Goal: Task Accomplishment & Management: Manage account settings

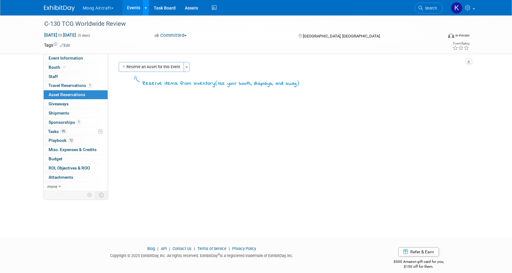
click at [144, 6] on link at bounding box center [145, 7] width 6 height 15
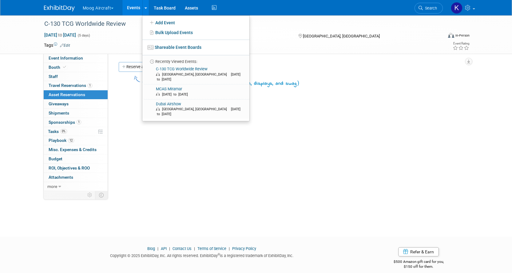
click at [141, 12] on link "Events" at bounding box center [133, 7] width 22 height 15
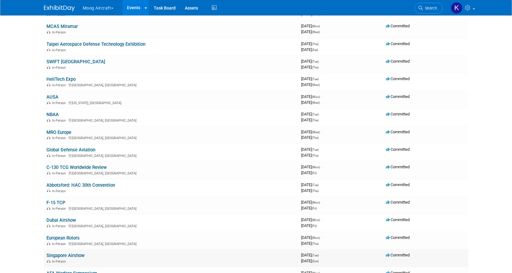
scroll to position [92, 0]
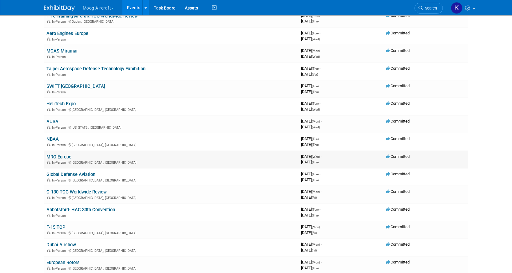
click at [57, 157] on link "MRO Europe" at bounding box center [58, 157] width 25 height 6
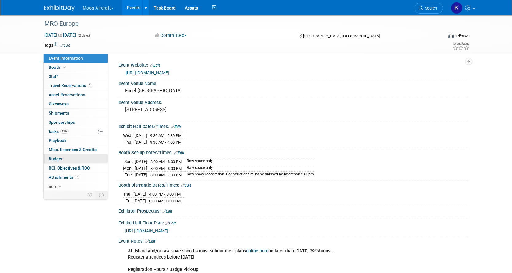
click at [55, 155] on link "Budget" at bounding box center [76, 159] width 64 height 9
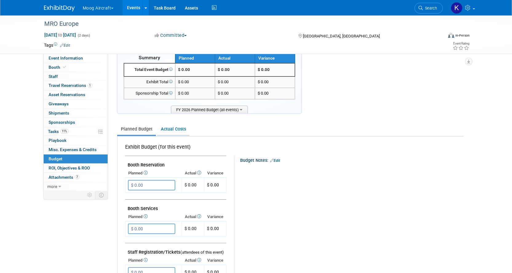
scroll to position [31, 0]
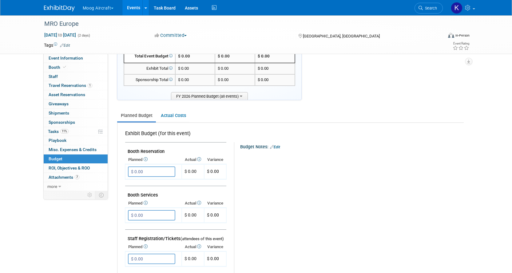
click at [149, 120] on link "Planned Budget" at bounding box center [136, 115] width 39 height 11
click at [149, 115] on link "Planned Budget" at bounding box center [136, 115] width 39 height 11
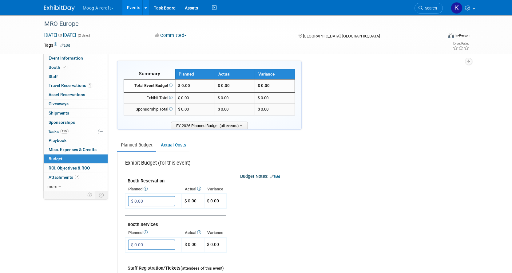
scroll to position [0, 0]
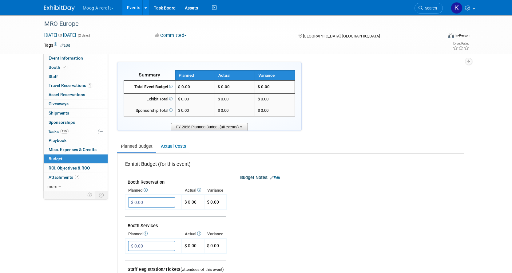
click at [235, 129] on span "FY 2026 Planned Budget (all events)" at bounding box center [209, 127] width 77 height 8
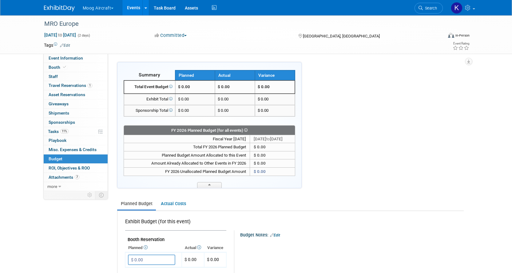
click at [79, 175] on link "7 Attachments 7" at bounding box center [76, 177] width 64 height 9
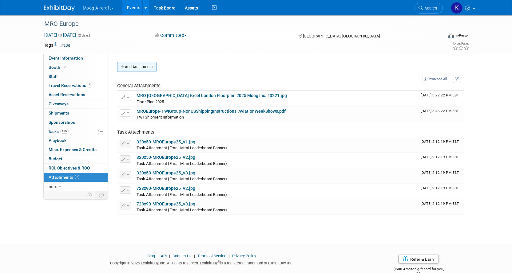
click at [153, 66] on button "Add Attachment" at bounding box center [136, 67] width 39 height 10
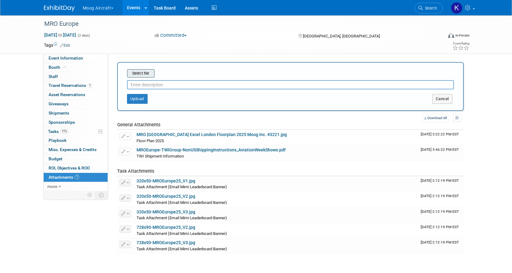
click at [149, 72] on input "file" at bounding box center [117, 73] width 73 height 7
